Goal: Transaction & Acquisition: Purchase product/service

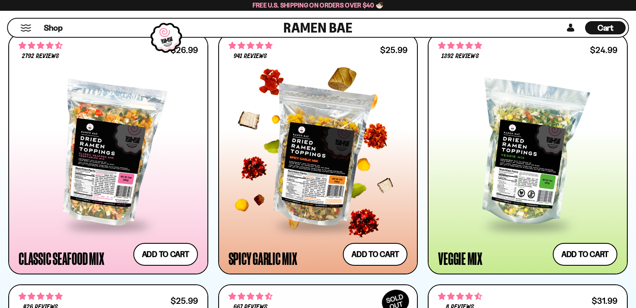
scroll to position [409, 0]
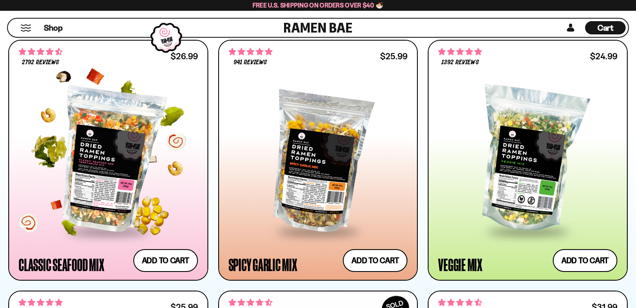
click at [111, 159] on div at bounding box center [108, 159] width 179 height 141
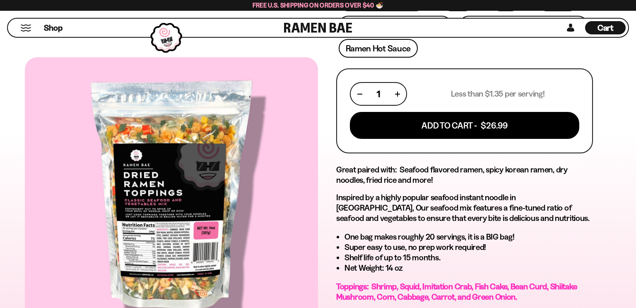
scroll to position [282, 0]
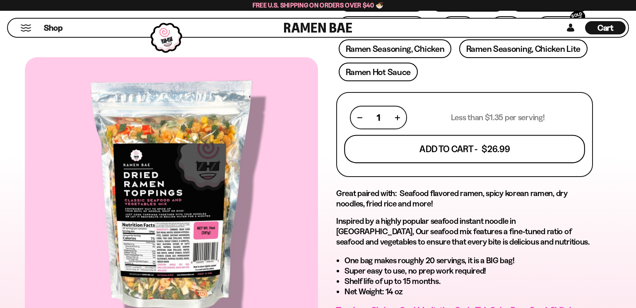
click at [376, 157] on button "Add To Cart - $26.99" at bounding box center [464, 149] width 241 height 28
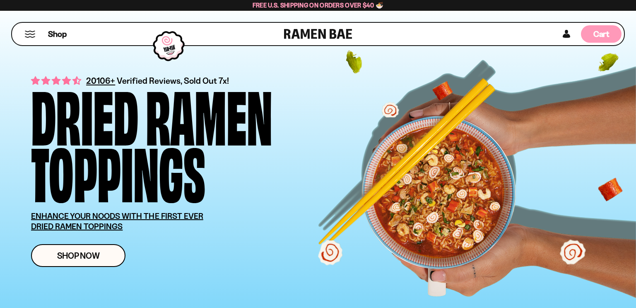
click at [590, 36] on div "Cart D0381C2F-513E-4F90-8A41-6F0A75DCBAAA" at bounding box center [601, 33] width 41 height 17
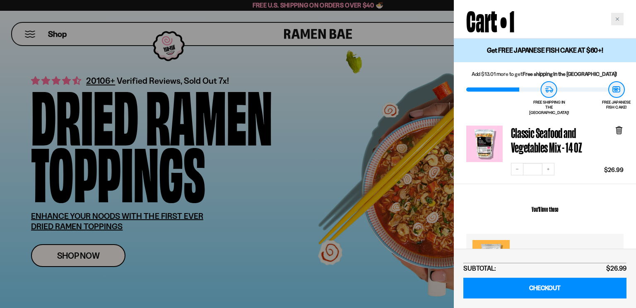
click at [618, 20] on icon "Close cart" at bounding box center [617, 19] width 4 height 4
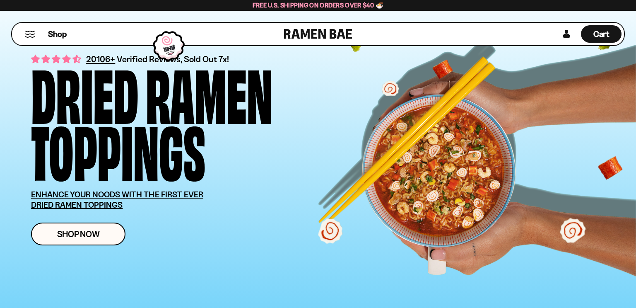
scroll to position [21, 0]
